Goal: Task Accomplishment & Management: Complete application form

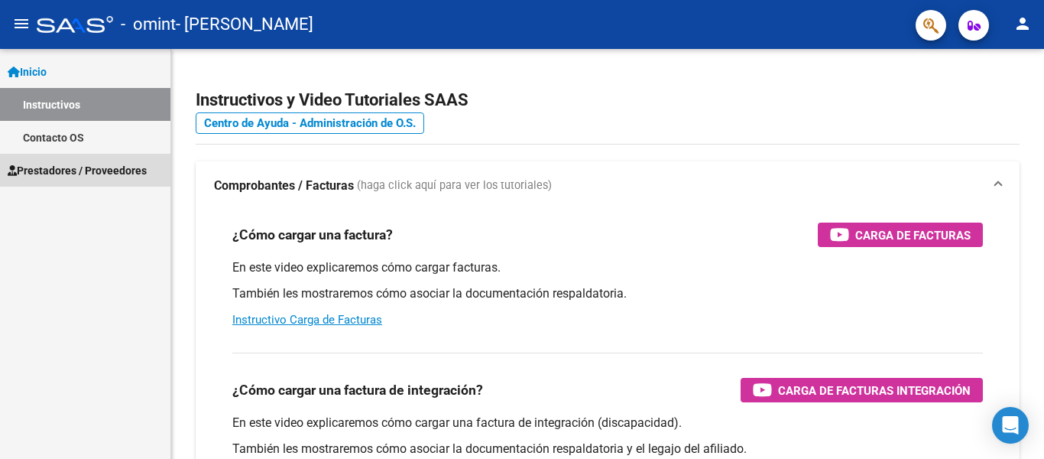
click at [89, 170] on span "Prestadores / Proveedores" at bounding box center [77, 170] width 139 height 17
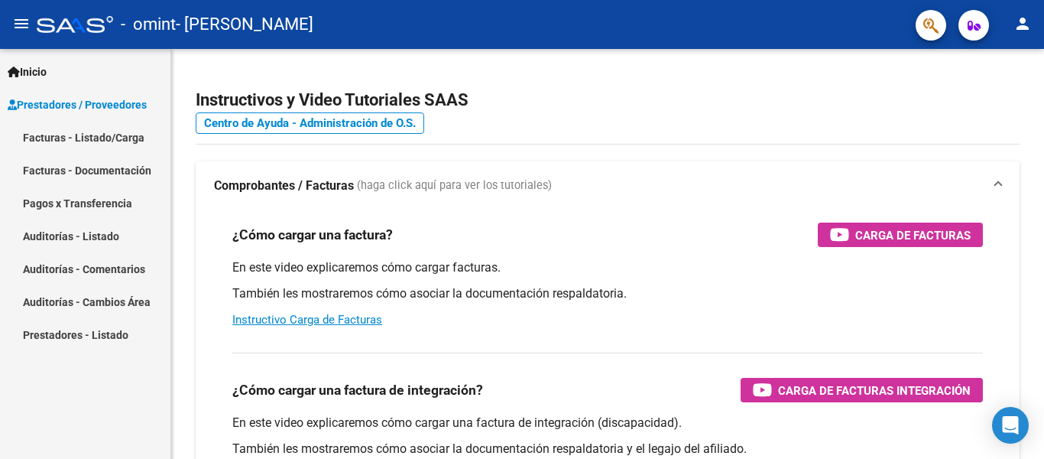
click at [93, 129] on link "Facturas - Listado/Carga" at bounding box center [85, 137] width 170 height 33
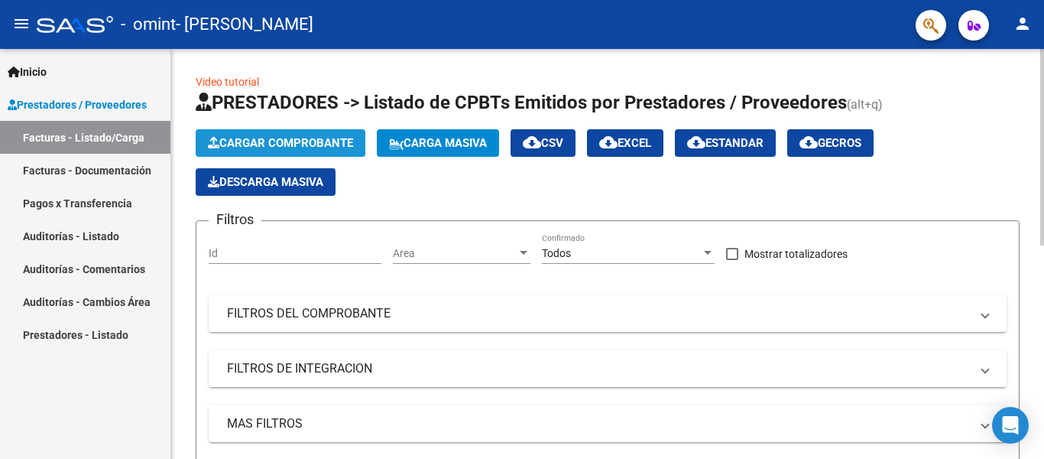
click at [283, 135] on button "Cargar Comprobante" at bounding box center [281, 143] width 170 height 28
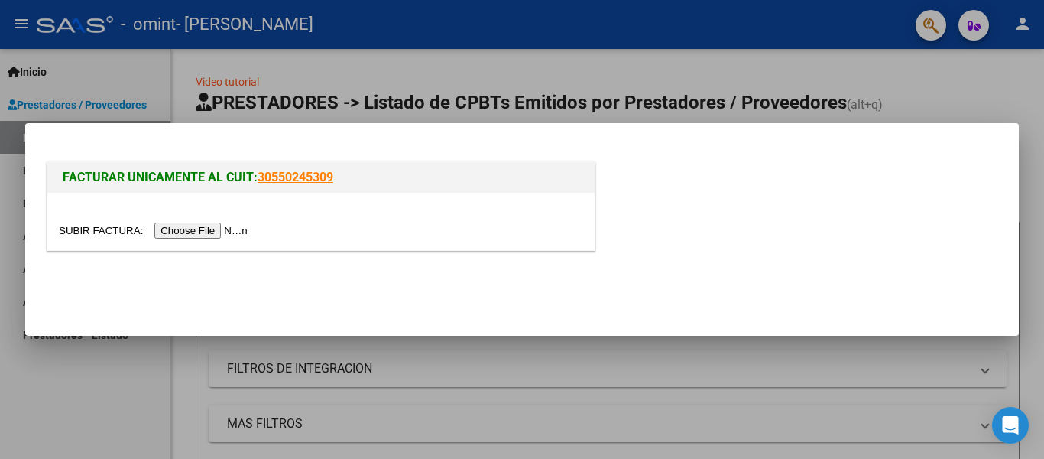
click at [223, 227] on input "file" at bounding box center [155, 230] width 193 height 16
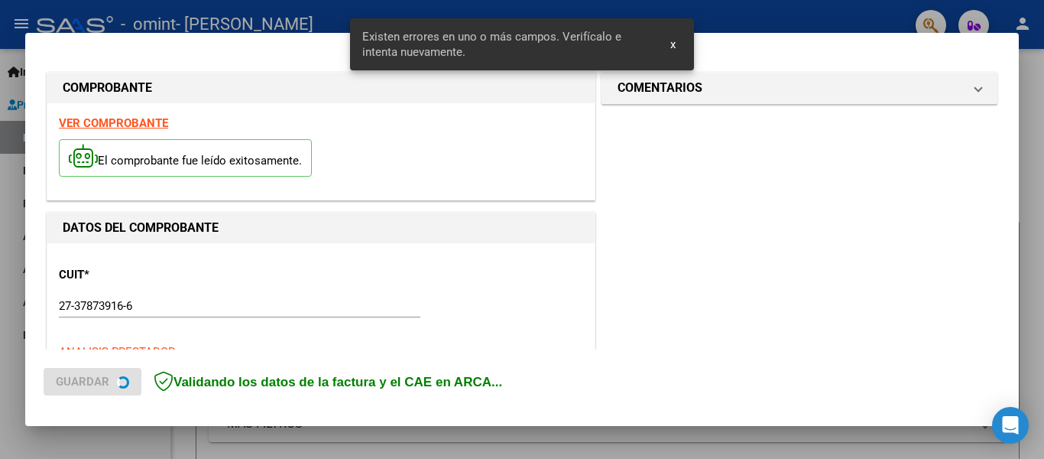
scroll to position [355, 0]
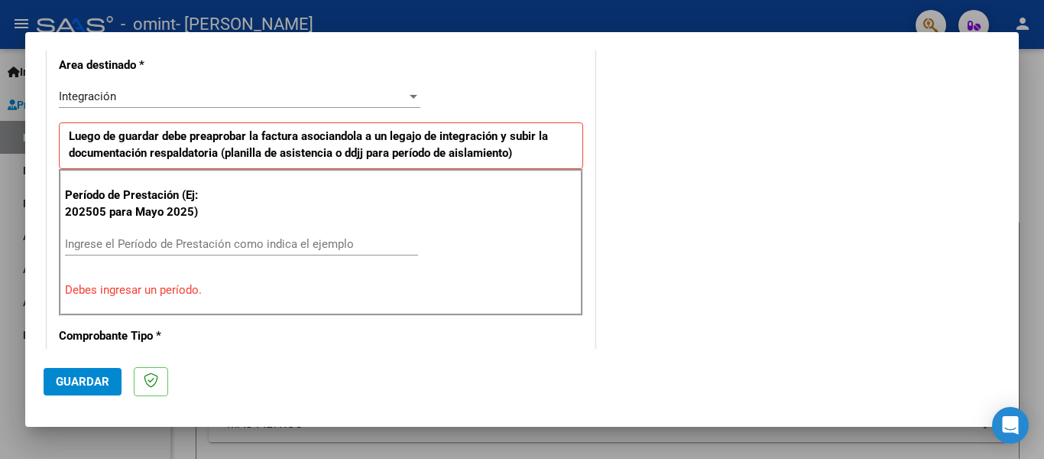
click at [245, 242] on input "Ingrese el Período de Prestación como indica el ejemplo" at bounding box center [241, 244] width 353 height 14
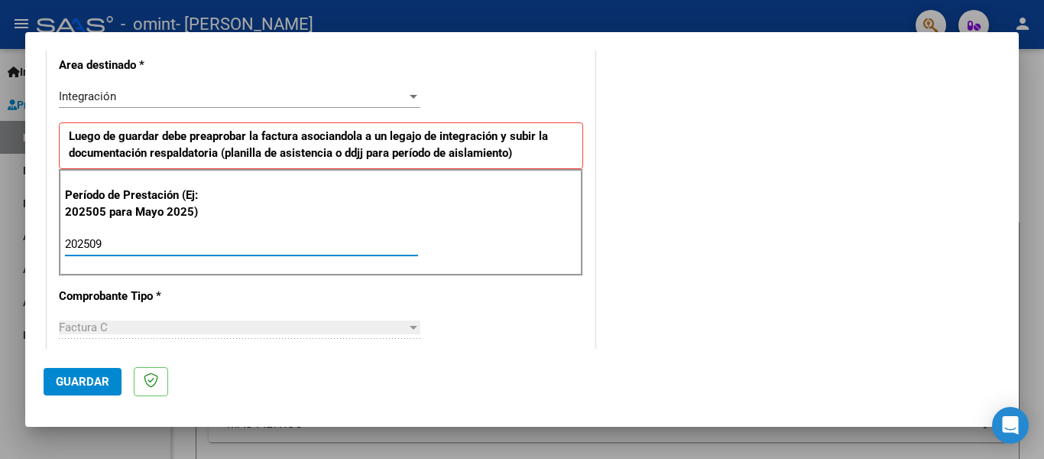
type input "202509"
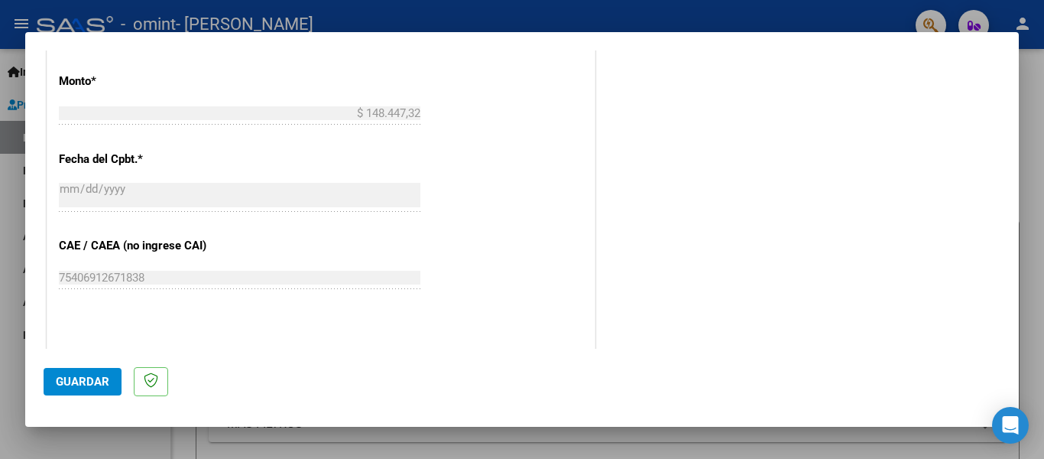
scroll to position [1028, 0]
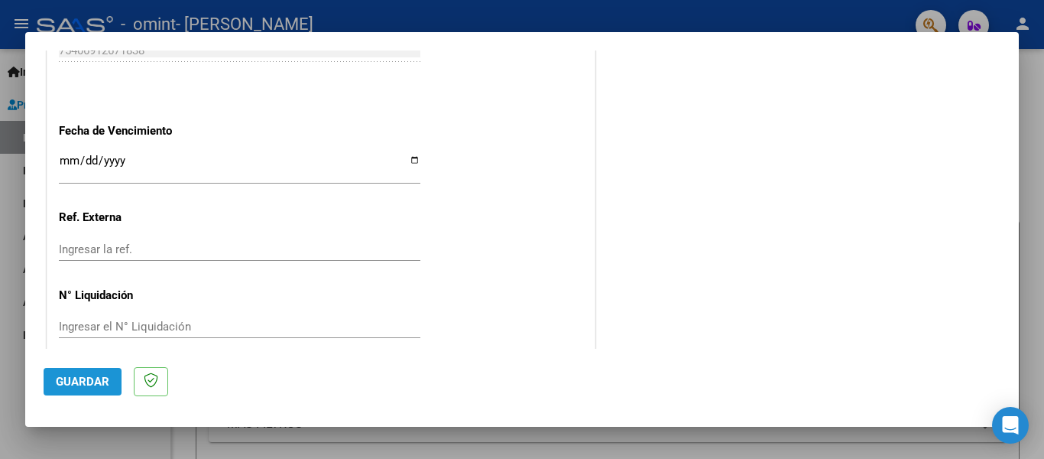
click at [98, 378] on span "Guardar" at bounding box center [83, 382] width 54 height 14
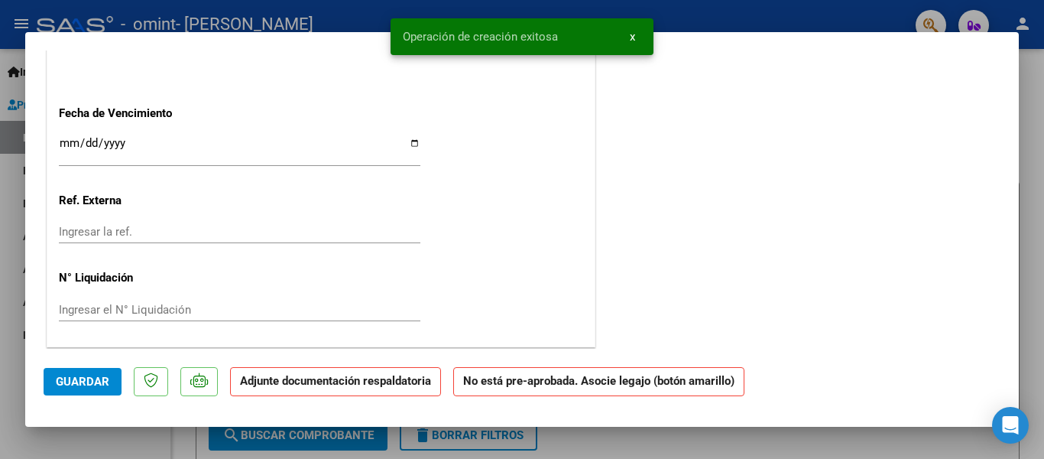
scroll to position [0, 0]
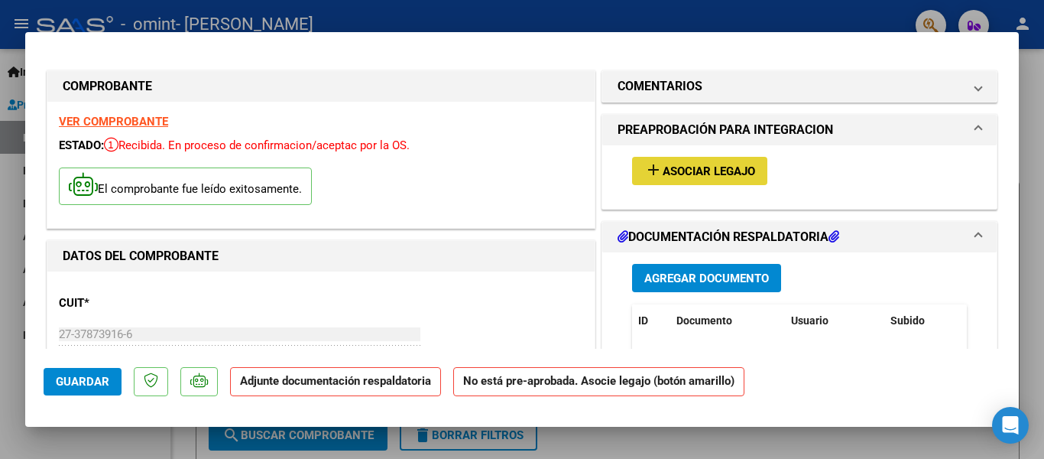
click at [713, 173] on span "Asociar Legajo" at bounding box center [709, 171] width 93 height 14
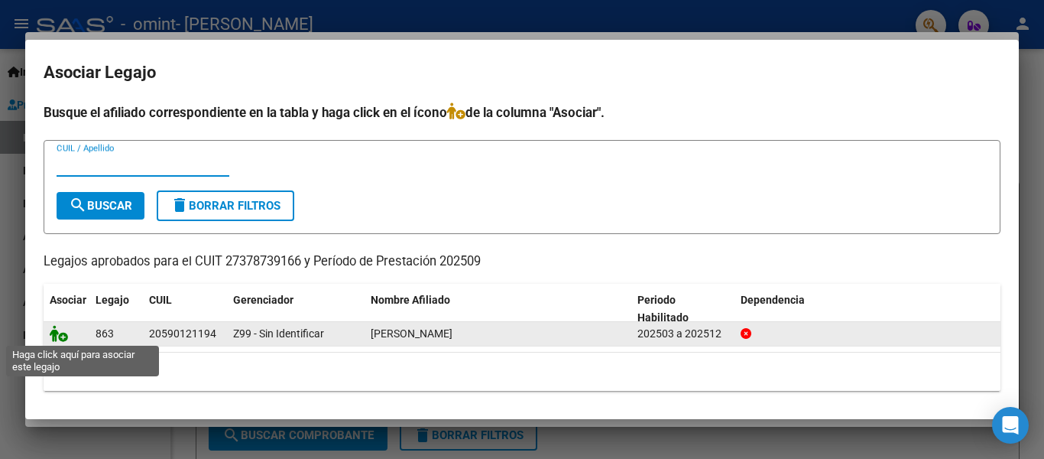
click at [61, 338] on icon at bounding box center [59, 333] width 18 height 17
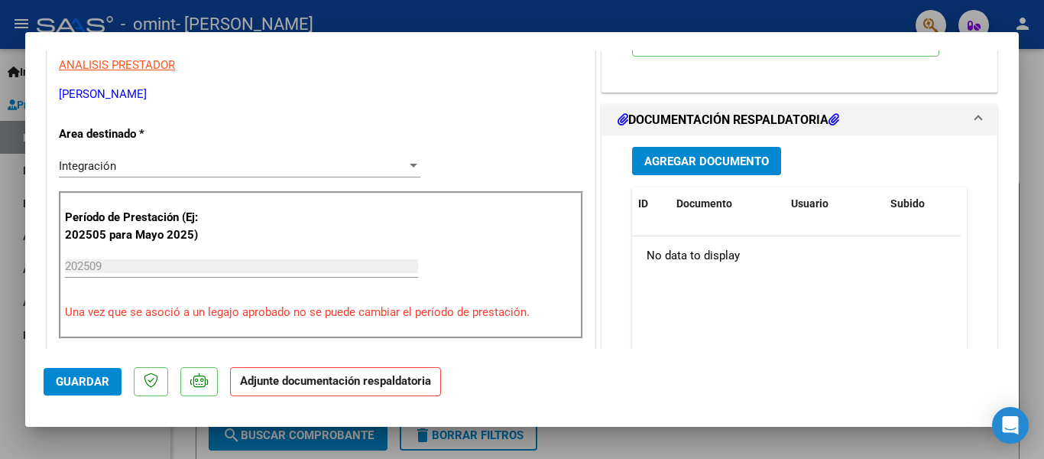
scroll to position [323, 0]
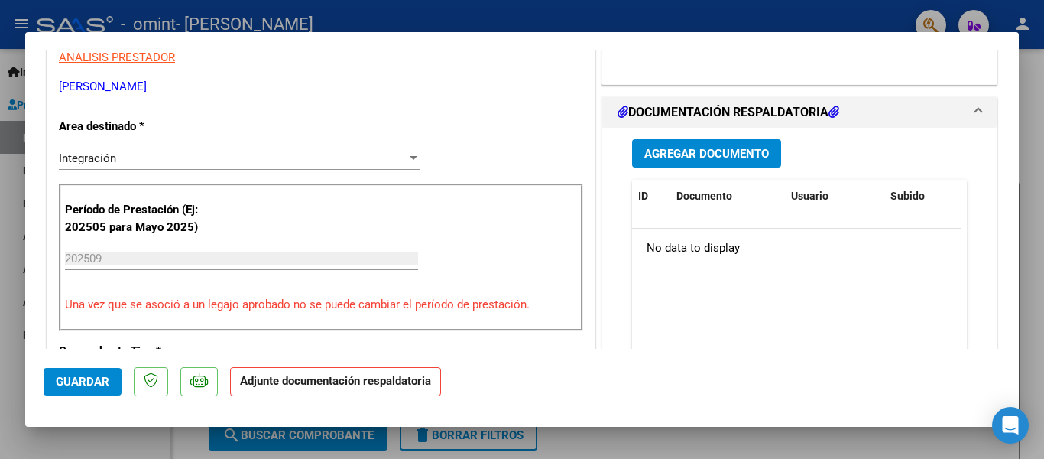
click at [755, 150] on span "Agregar Documento" at bounding box center [707, 154] width 125 height 14
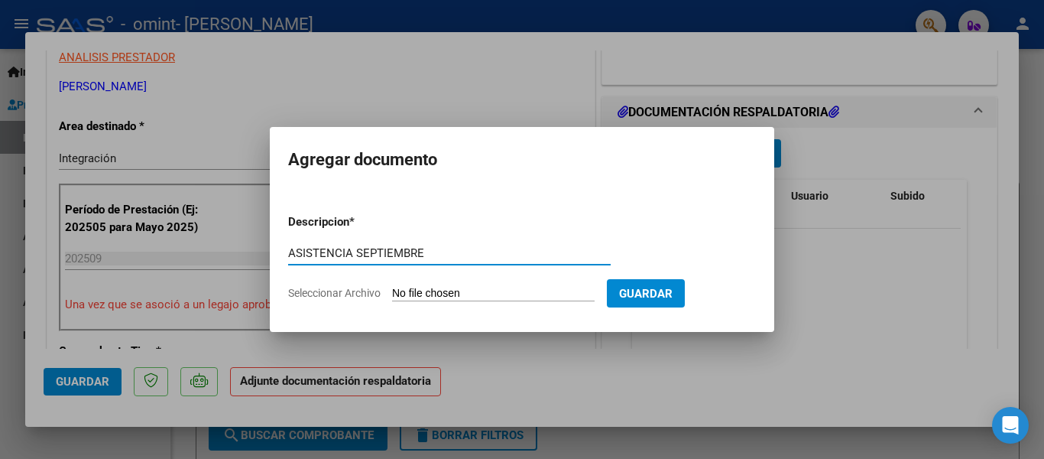
type input "ASISTENCIA SEPTIEMBRE"
click at [499, 289] on input "Seleccionar Archivo" at bounding box center [493, 294] width 203 height 15
type input "C:\fakepath\ASISTENCIA LEON SEPTIEMBRE.pdf"
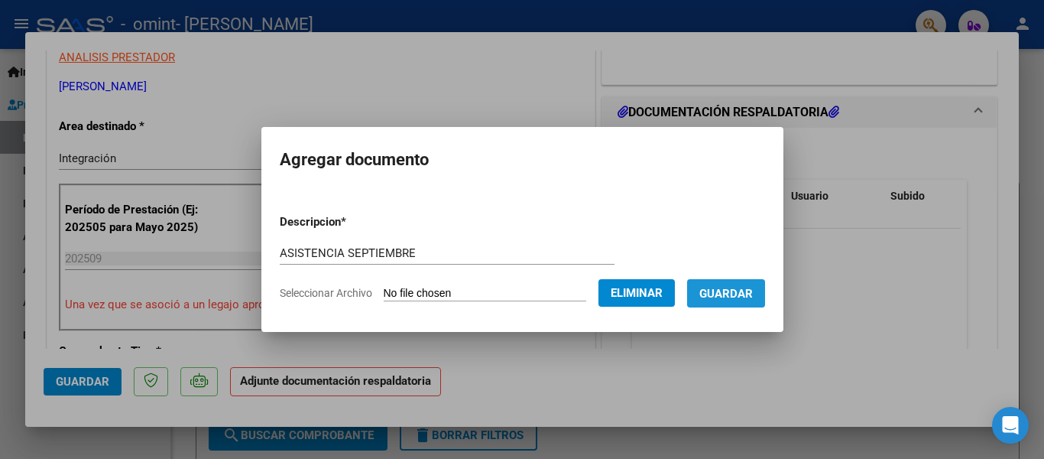
click at [725, 287] on span "Guardar" at bounding box center [727, 294] width 54 height 14
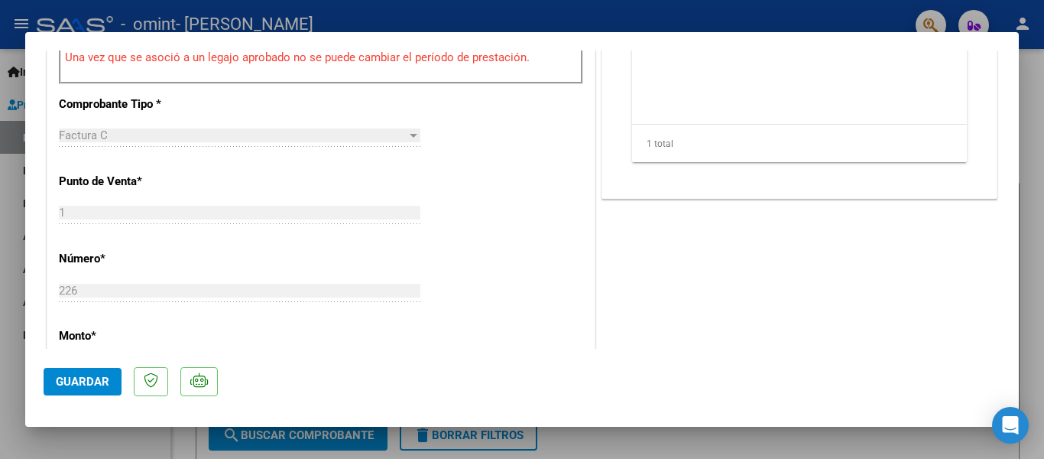
scroll to position [1051, 0]
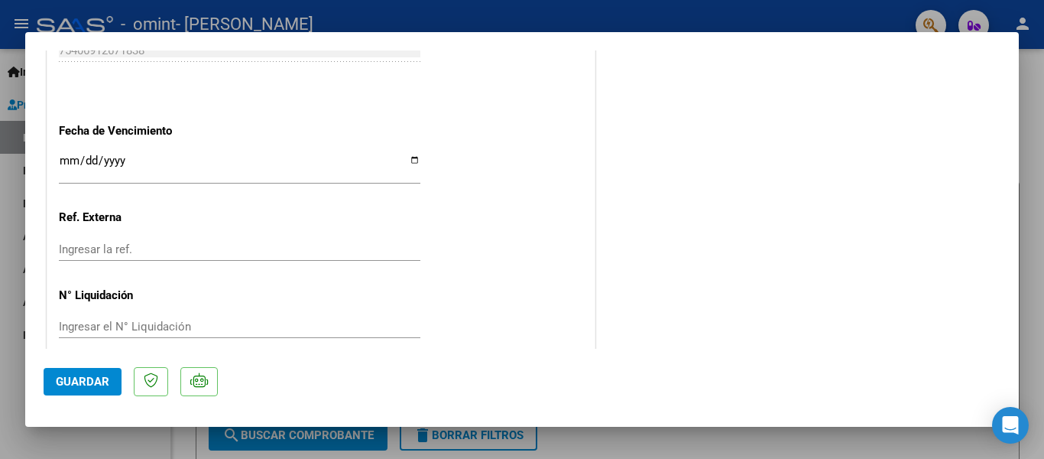
click at [93, 388] on span "Guardar" at bounding box center [83, 382] width 54 height 14
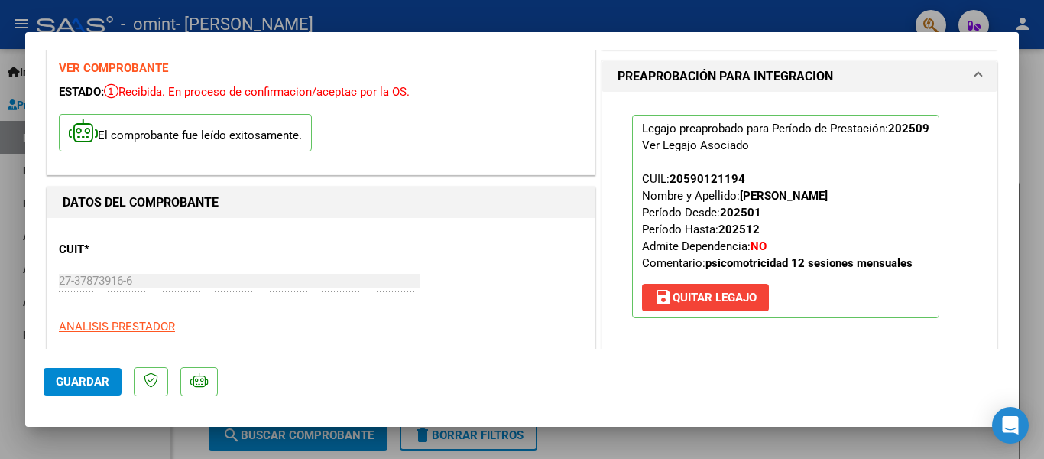
scroll to position [0, 0]
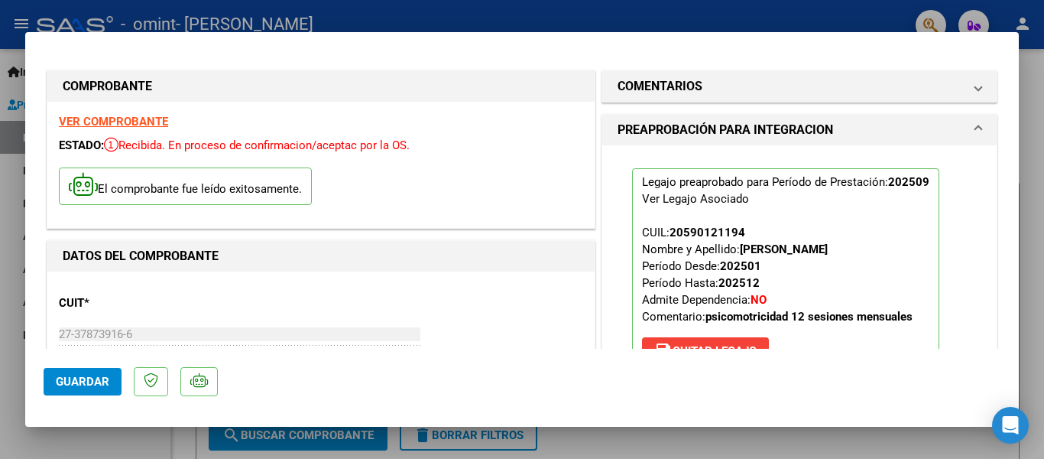
click at [444, 15] on div at bounding box center [522, 229] width 1044 height 459
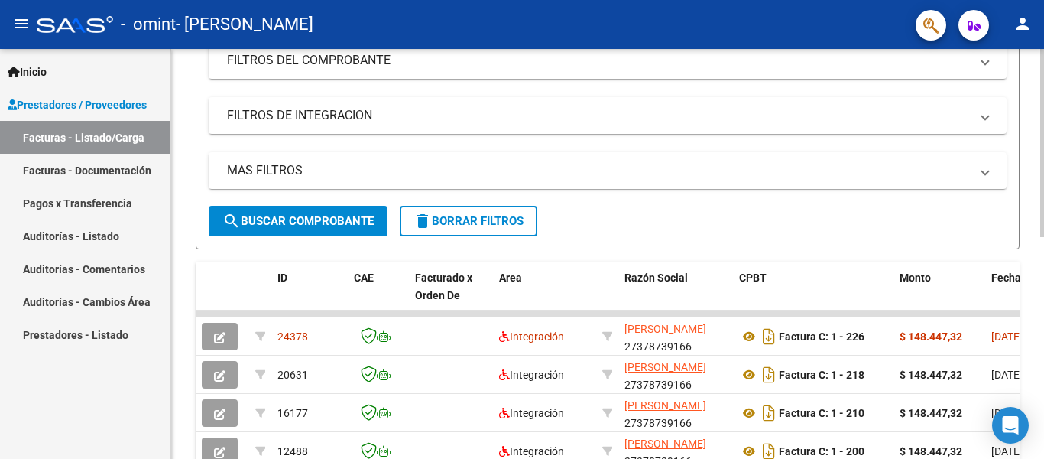
click at [1042, 237] on div at bounding box center [1043, 143] width 4 height 188
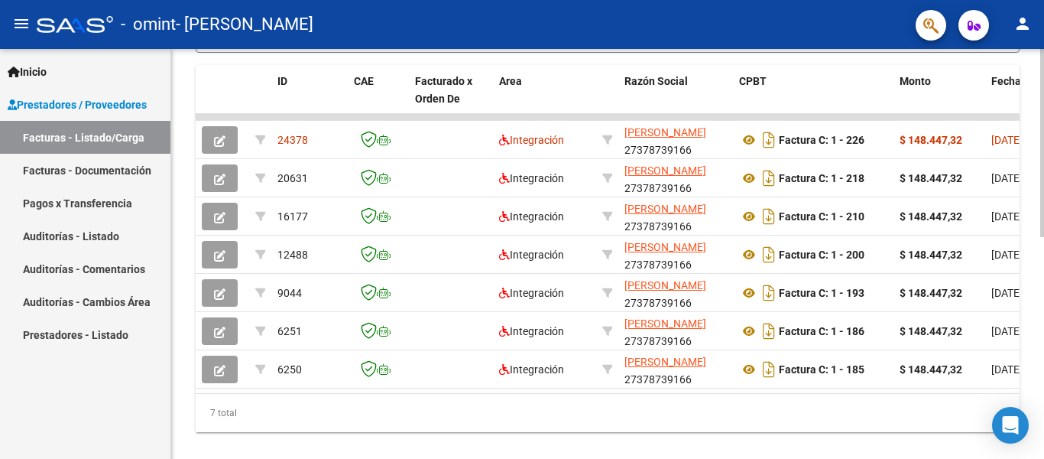
click at [1044, 237] on div at bounding box center [1043, 143] width 4 height 188
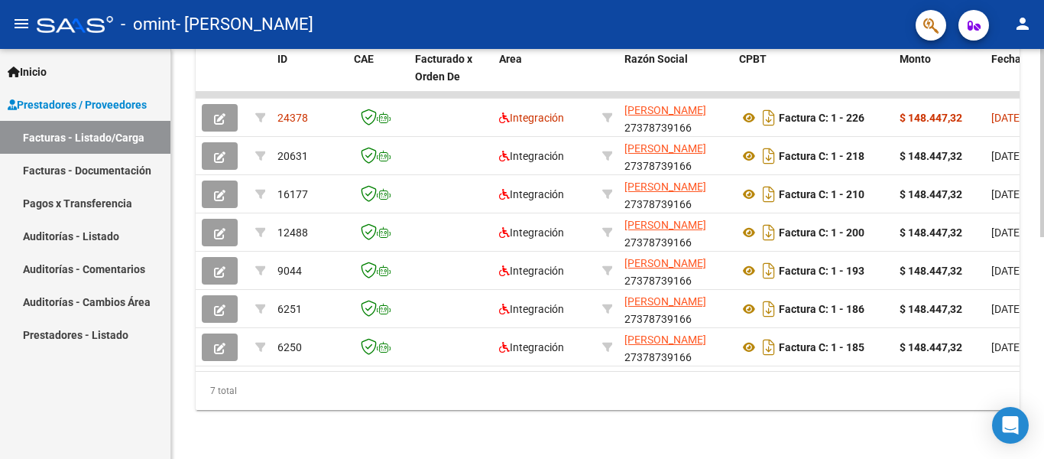
click at [1044, 237] on div at bounding box center [1043, 143] width 4 height 188
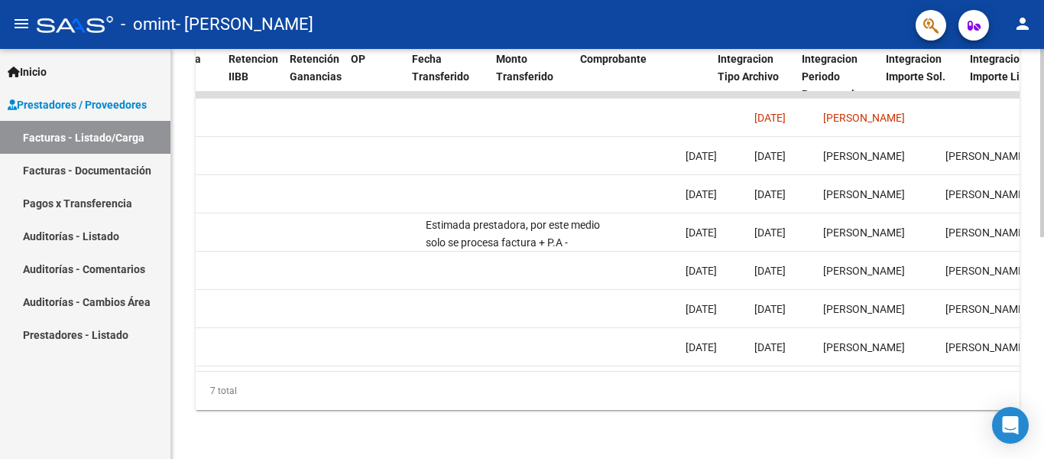
scroll to position [0, 877]
